Goal: Task Accomplishment & Management: Use online tool/utility

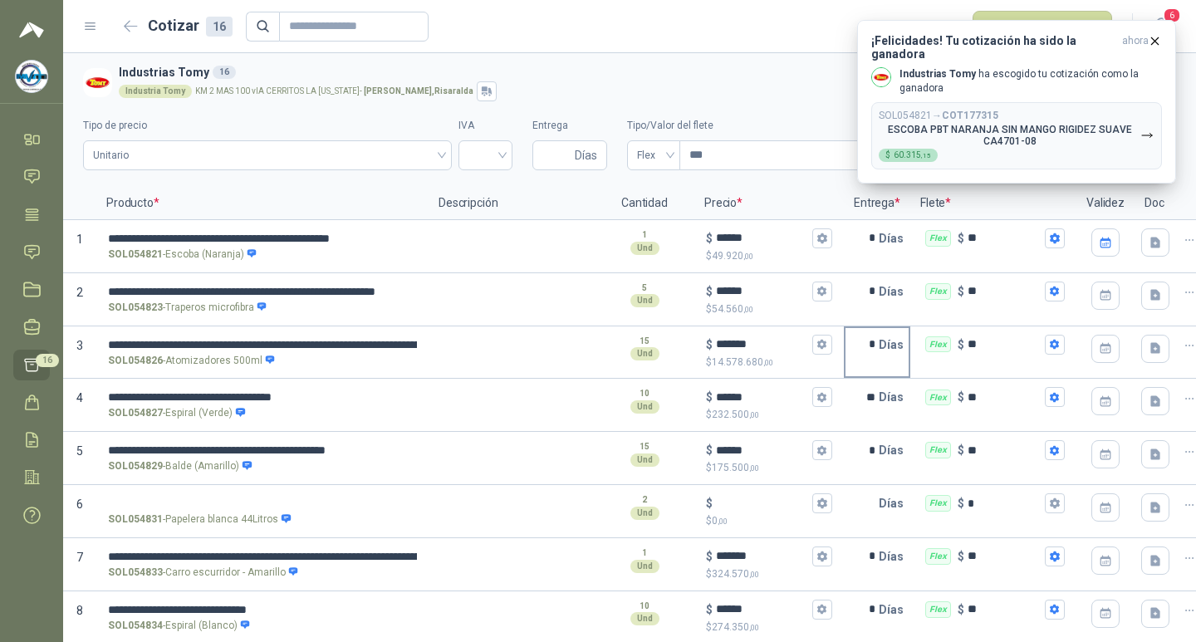
scroll to position [169, 0]
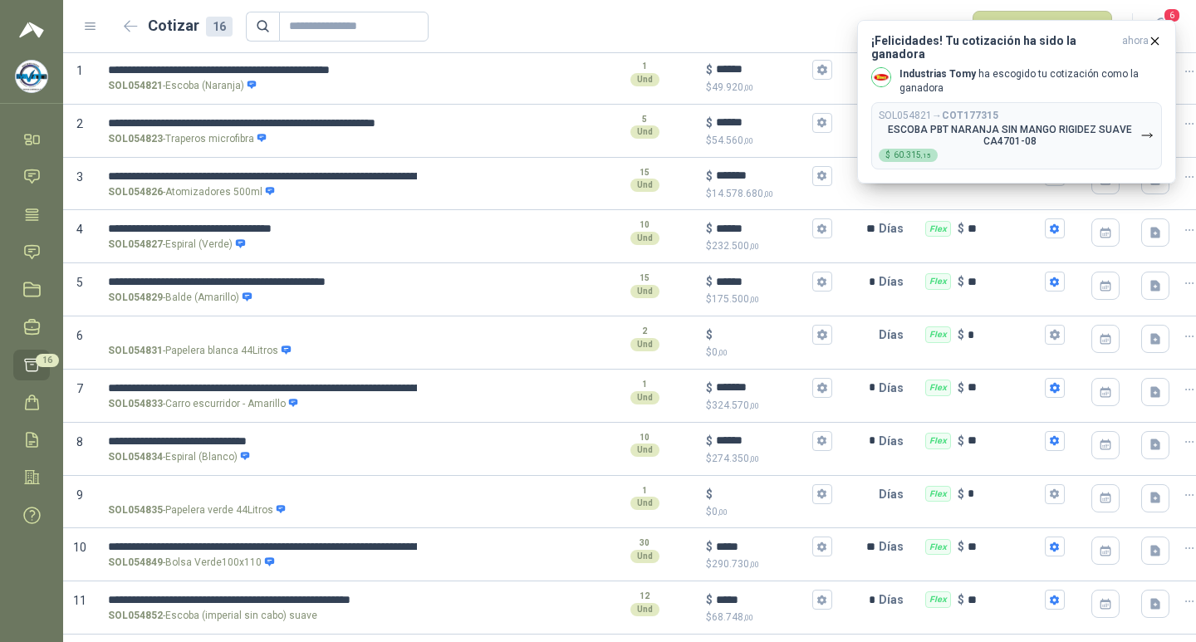
click at [470, 12] on form "Cotizar 16 Publicar cotizaciones" at bounding box center [615, 27] width 995 height 32
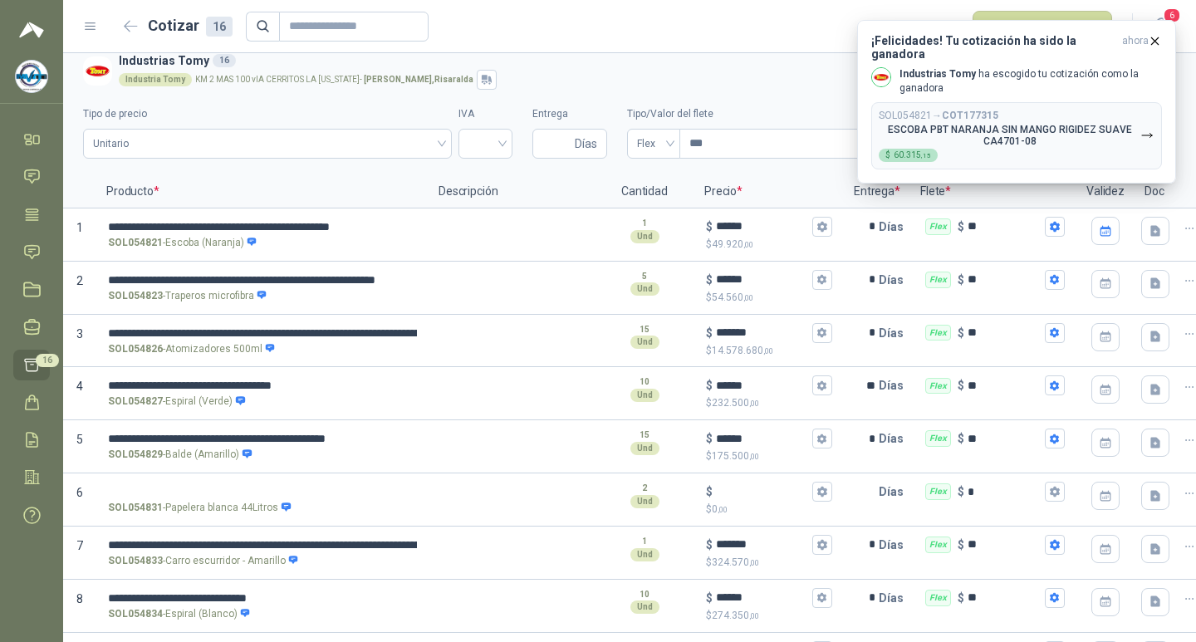
scroll to position [0, 0]
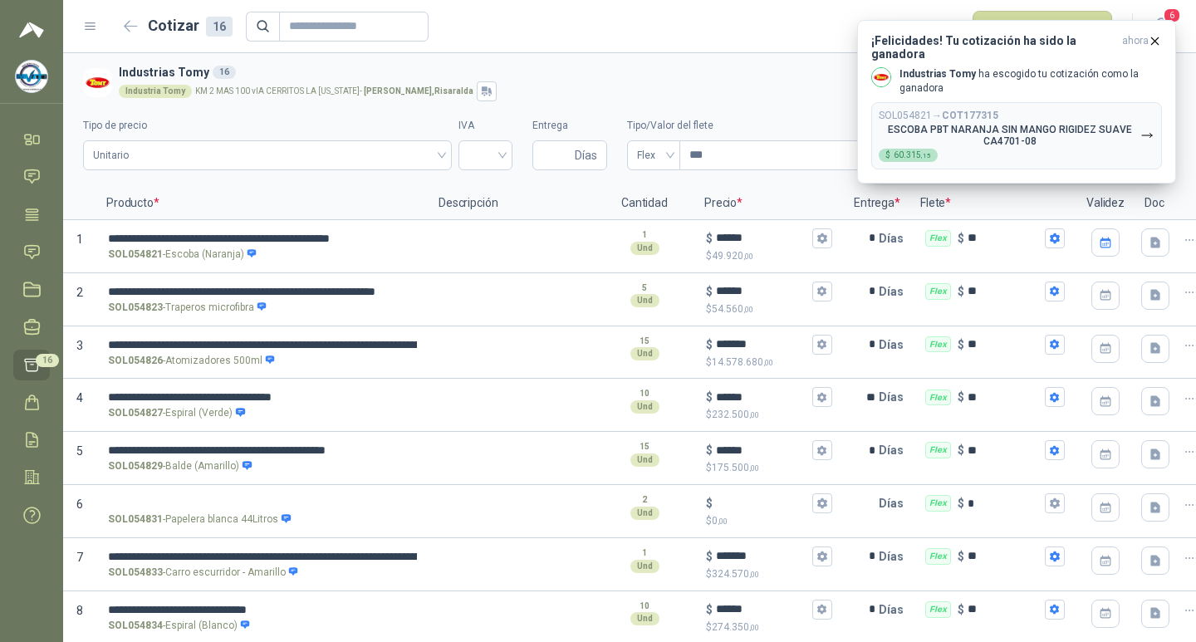
click at [761, 81] on div "Industria Tomy KM 2 MAS 100 vIA CERRITOS LA [US_STATE] - [GEOGRAPHIC_DATA] , [G…" at bounding box center [644, 91] width 1051 height 20
click at [764, 23] on form "Cotizar 16 Publicar cotizaciones" at bounding box center [615, 27] width 995 height 32
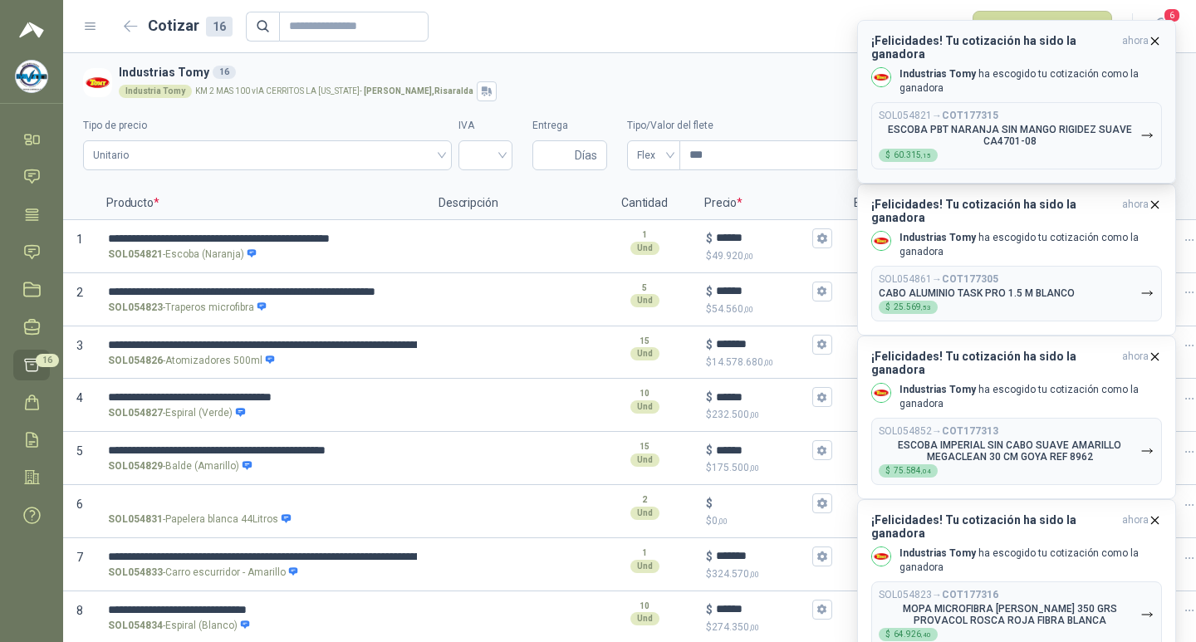
click at [1157, 42] on icon "button" at bounding box center [1155, 40] width 7 height 7
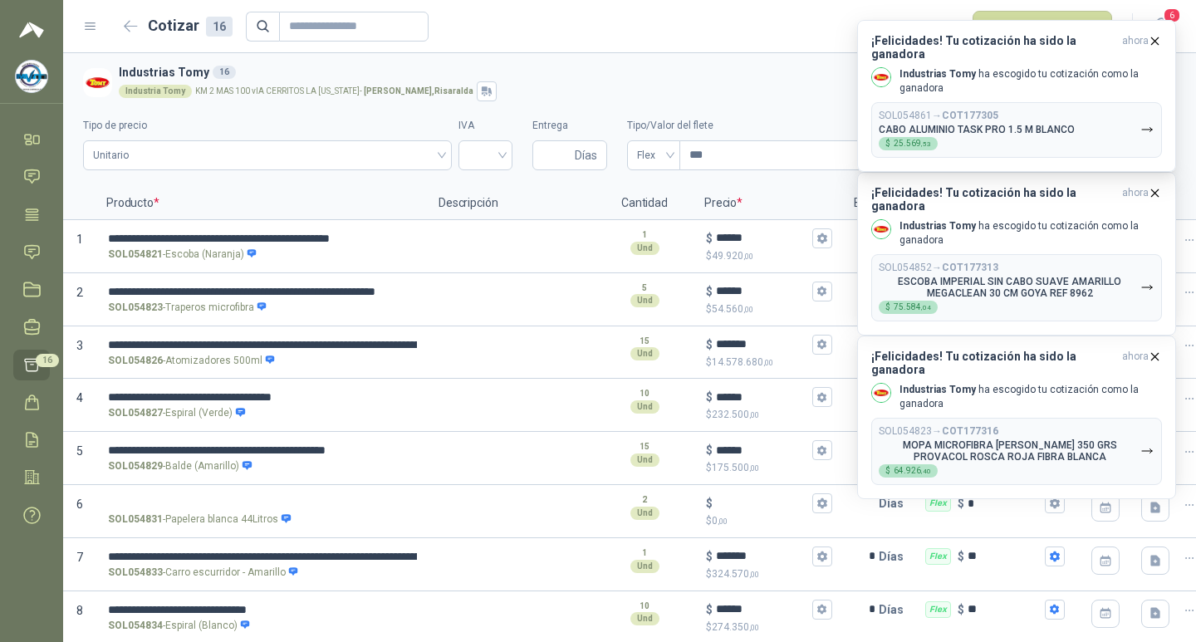
click at [1157, 42] on icon "button" at bounding box center [1155, 40] width 7 height 7
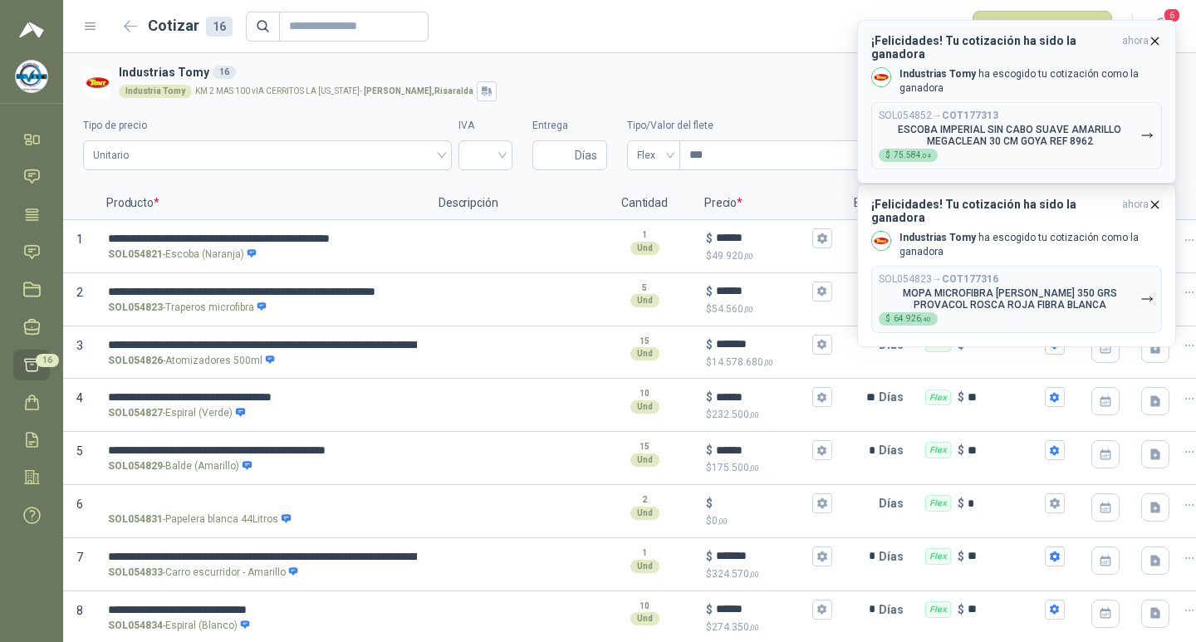
click at [1157, 42] on icon "button" at bounding box center [1155, 40] width 7 height 7
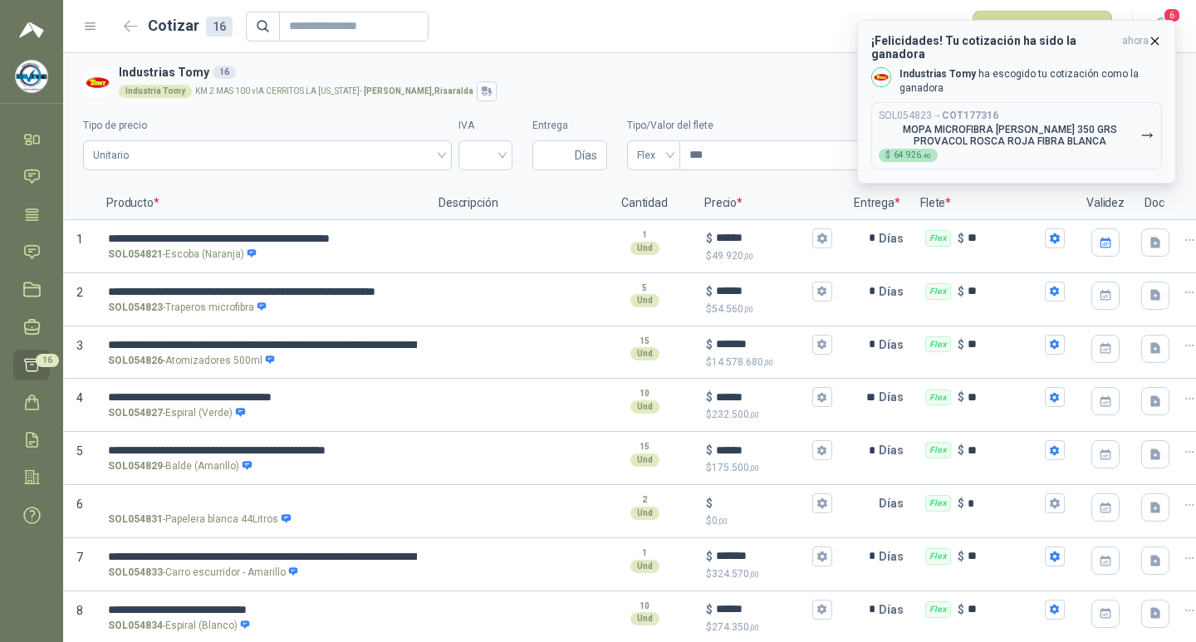
click at [1155, 41] on icon "button" at bounding box center [1155, 40] width 7 height 7
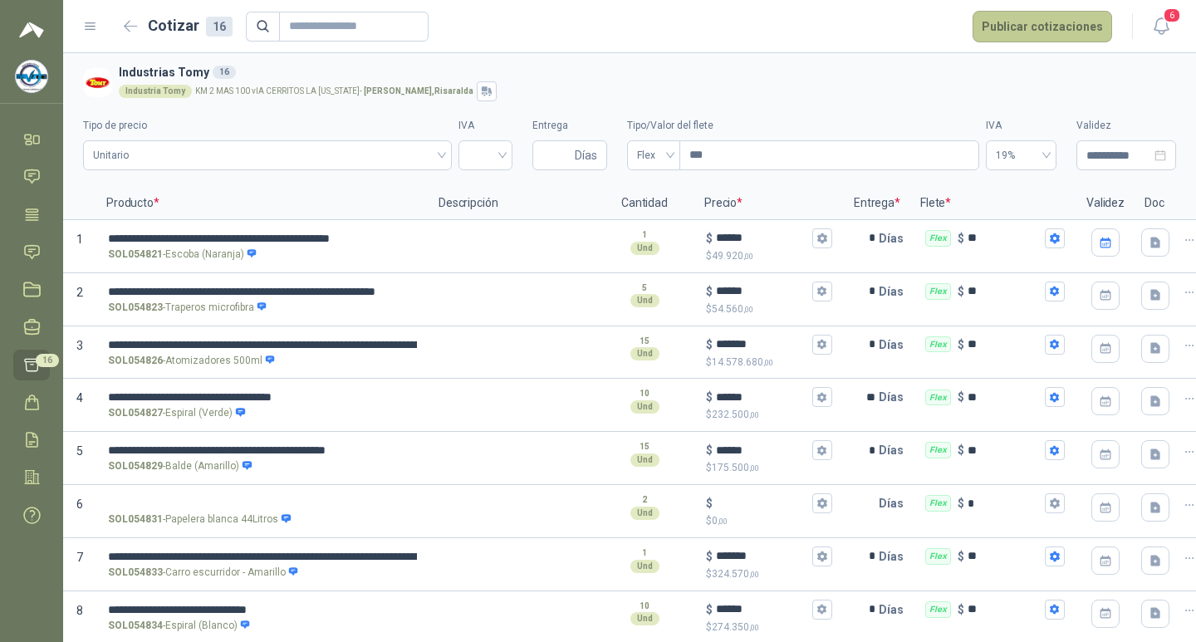
click at [1034, 27] on button "Publicar cotizaciones" at bounding box center [1043, 27] width 140 height 32
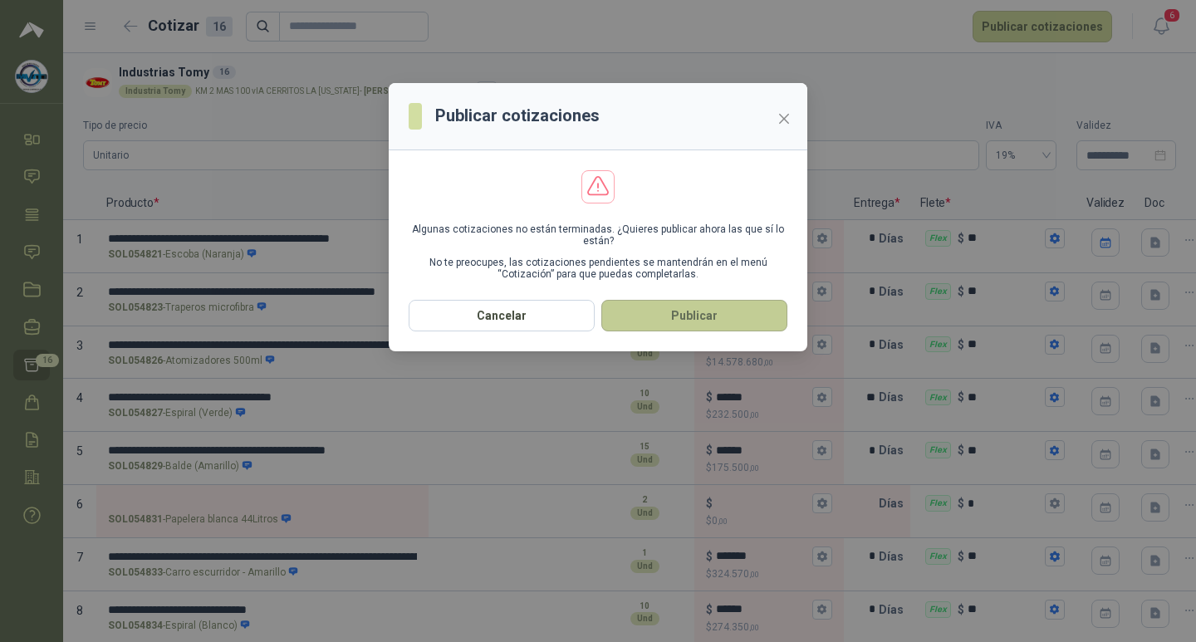
click at [691, 317] on button "Publicar" at bounding box center [695, 316] width 186 height 32
